Goal: Information Seeking & Learning: Learn about a topic

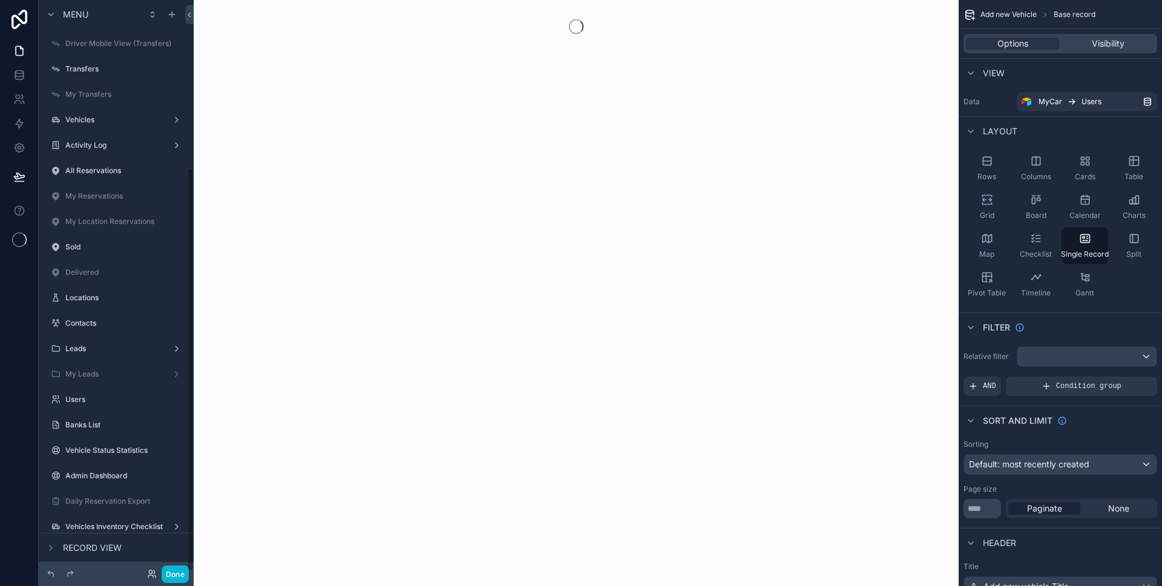
scroll to position [237, 0]
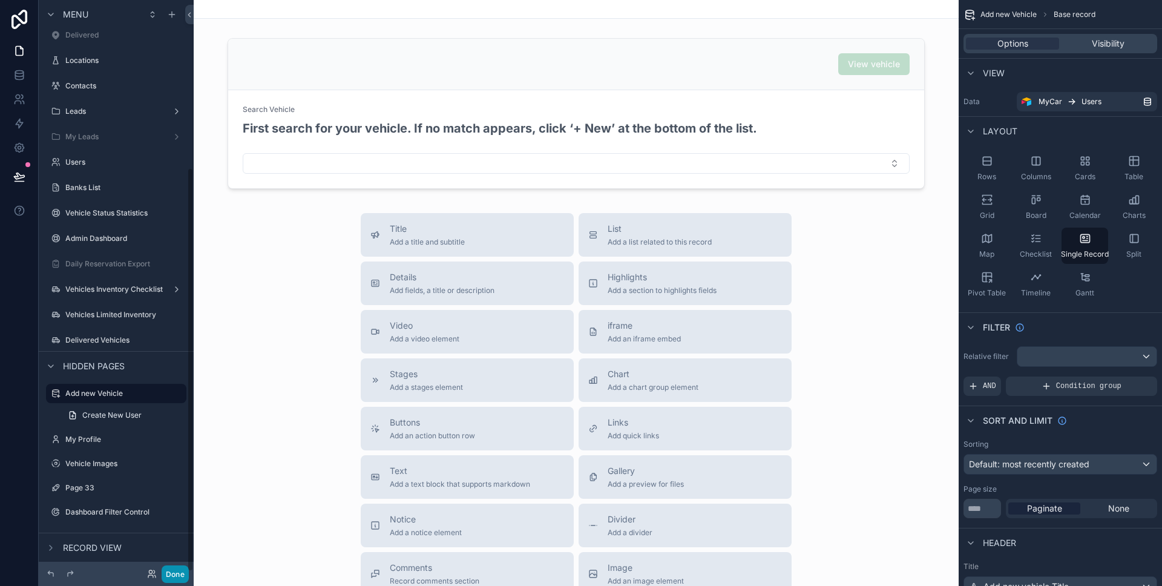
click at [181, 580] on button "Done" at bounding box center [175, 574] width 27 height 18
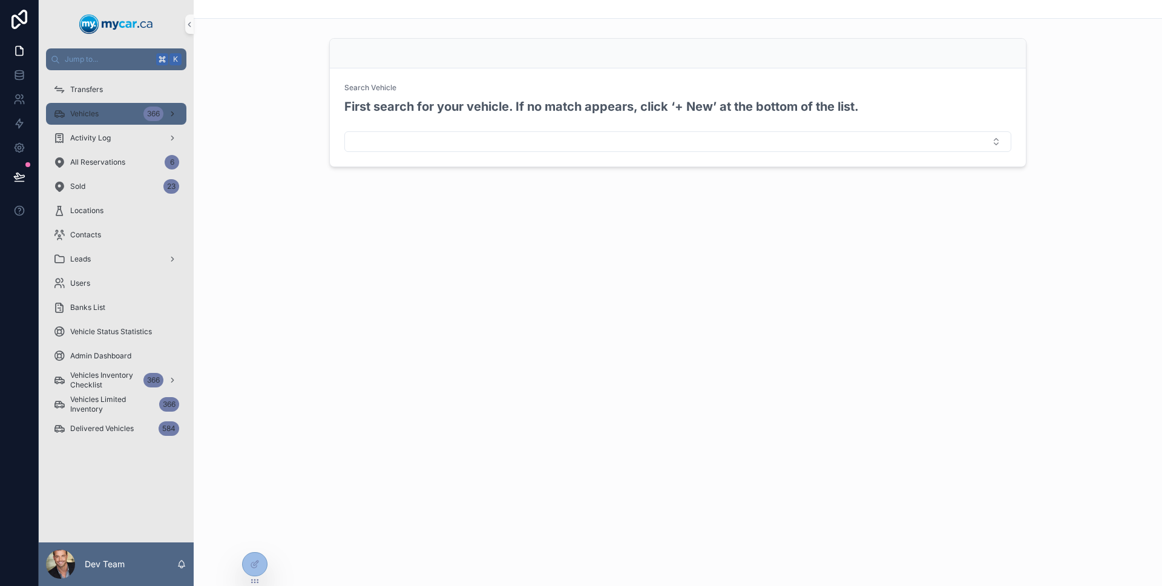
click at [117, 119] on div "Vehicles 366" at bounding box center [116, 113] width 126 height 19
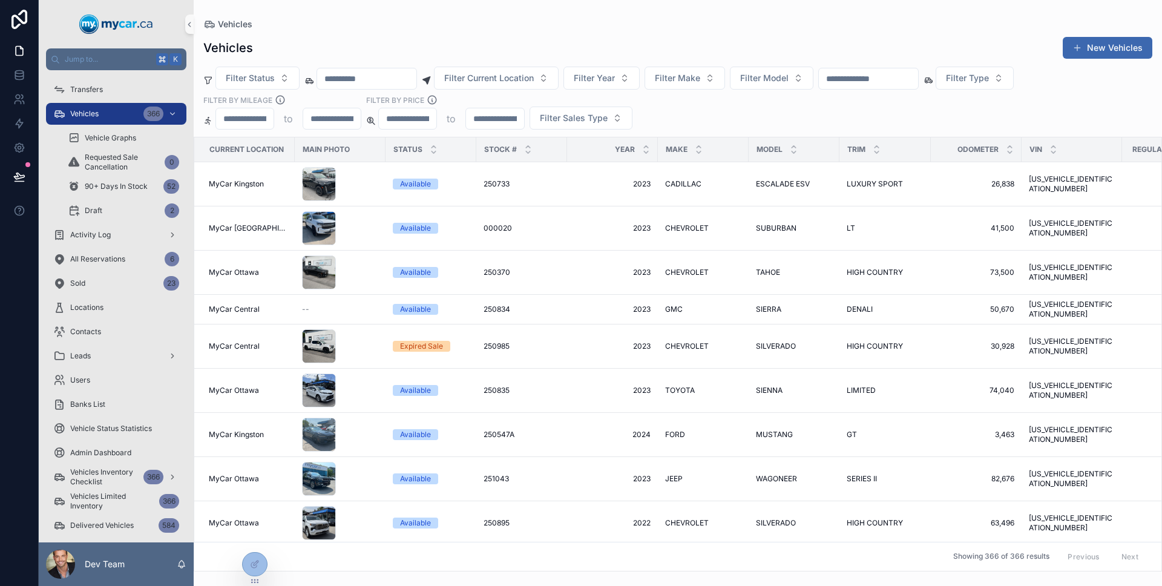
click at [878, 71] on input "scrollable content" at bounding box center [868, 78] width 99 height 17
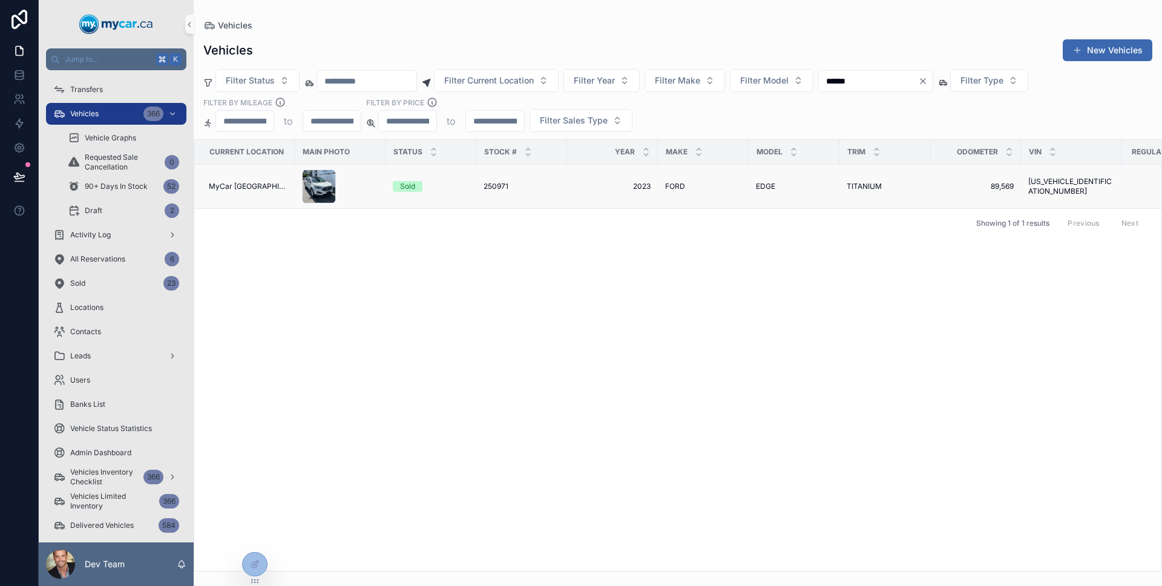
type input "******"
click at [617, 185] on span "2023" at bounding box center [612, 187] width 76 height 10
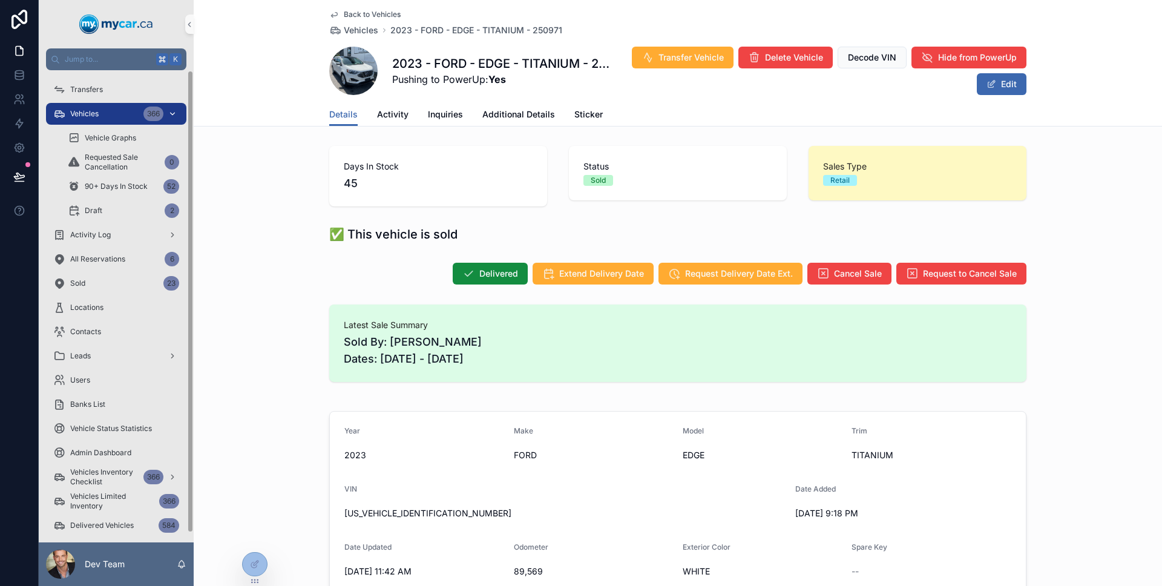
click at [108, 111] on div "Vehicles 366" at bounding box center [116, 113] width 126 height 19
